Goal: Information Seeking & Learning: Check status

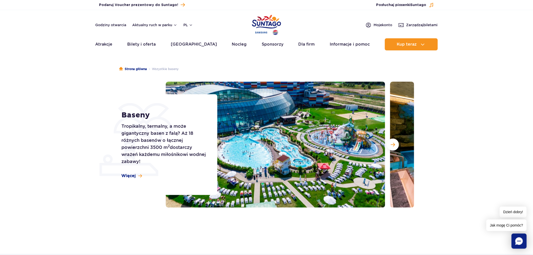
click at [263, 24] on img "Park of Poland" at bounding box center [266, 24] width 29 height 23
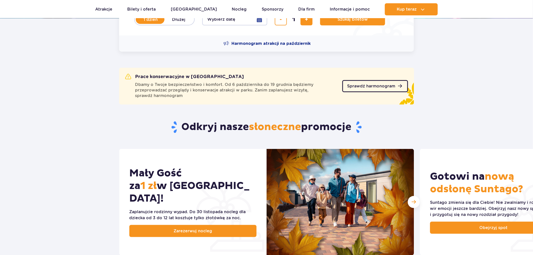
click at [376, 84] on span "Sprawdź harmonogram" at bounding box center [372, 86] width 48 height 4
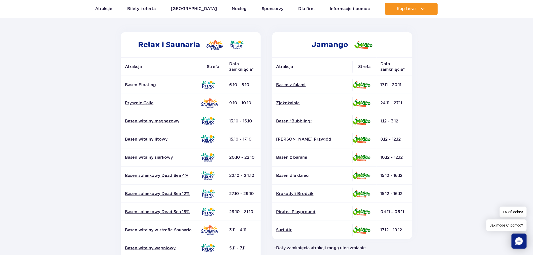
scroll to position [84, 0]
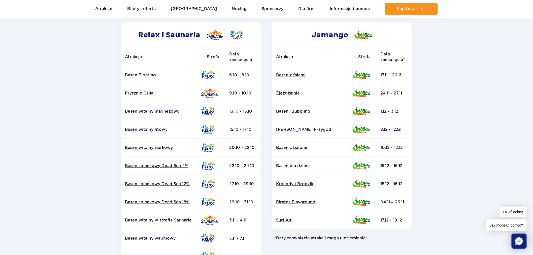
click at [448, 92] on section "Powrót do strony głównej Harmonogram prac konserwacyjnych 2025 Relax i Saunaria…" at bounding box center [266, 151] width 533 height 361
click at [269, 29] on div "Jamango Atrakcja Strefa Data zamknięcia* Basen z falami Zjeżdżalnie Surf Air" at bounding box center [342, 158] width 151 height 273
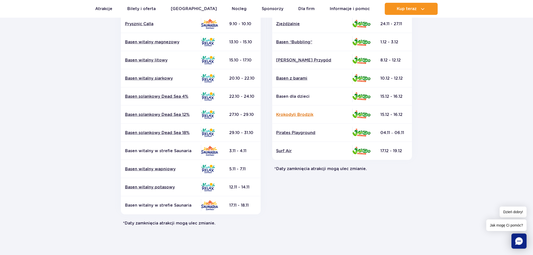
scroll to position [140, 0]
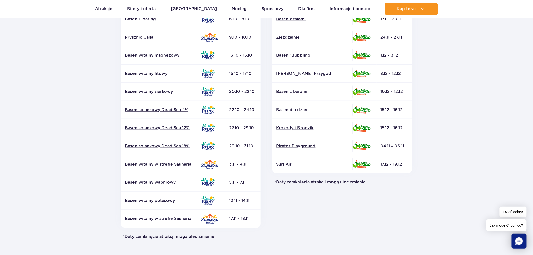
drag, startPoint x: 311, startPoint y: 244, endPoint x: 314, endPoint y: 239, distance: 5.0
click at [311, 243] on section "Powrót do strony głównej Harmonogram prac konserwacyjnych 2025 Relax i Saunaria…" at bounding box center [266, 95] width 533 height 361
